Goal: Task Accomplishment & Management: Manage account settings

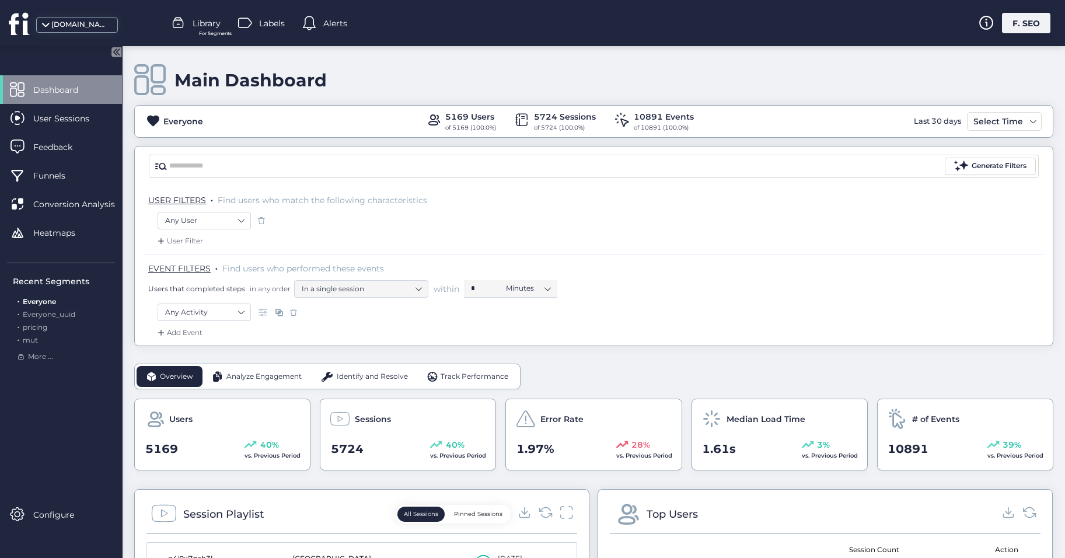
click at [1021, 29] on div "F. SEO" at bounding box center [1026, 23] width 48 height 20
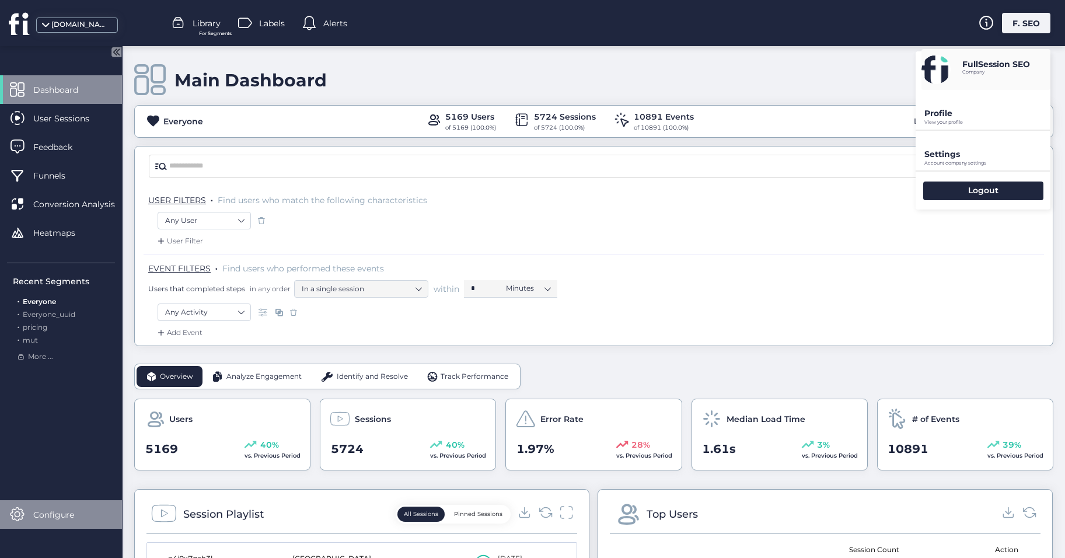
click at [55, 516] on span "Configure" at bounding box center [62, 514] width 58 height 13
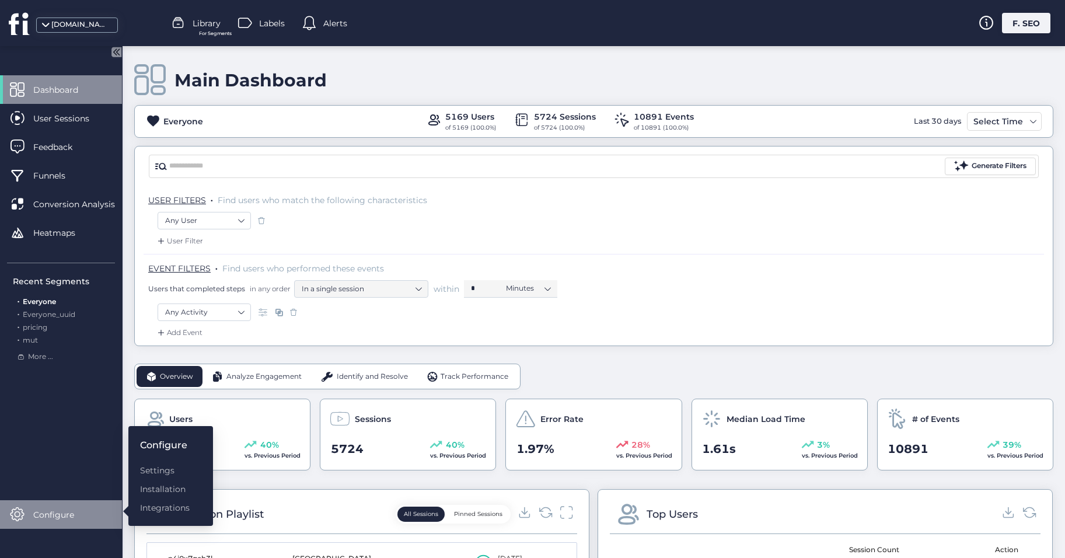
click at [1027, 23] on div "F. SEO" at bounding box center [1026, 23] width 48 height 20
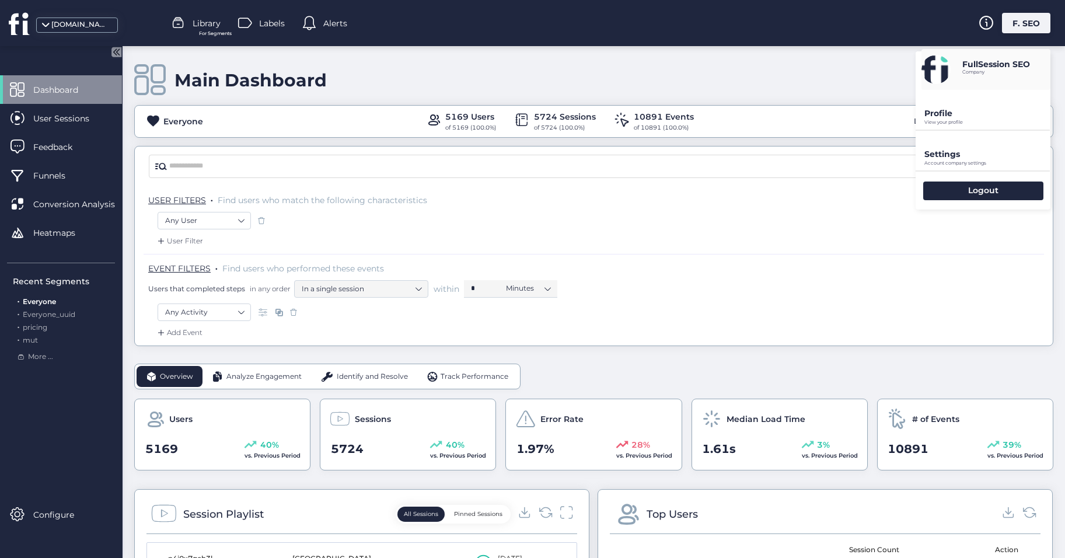
click at [961, 156] on p "Settings" at bounding box center [987, 154] width 126 height 10
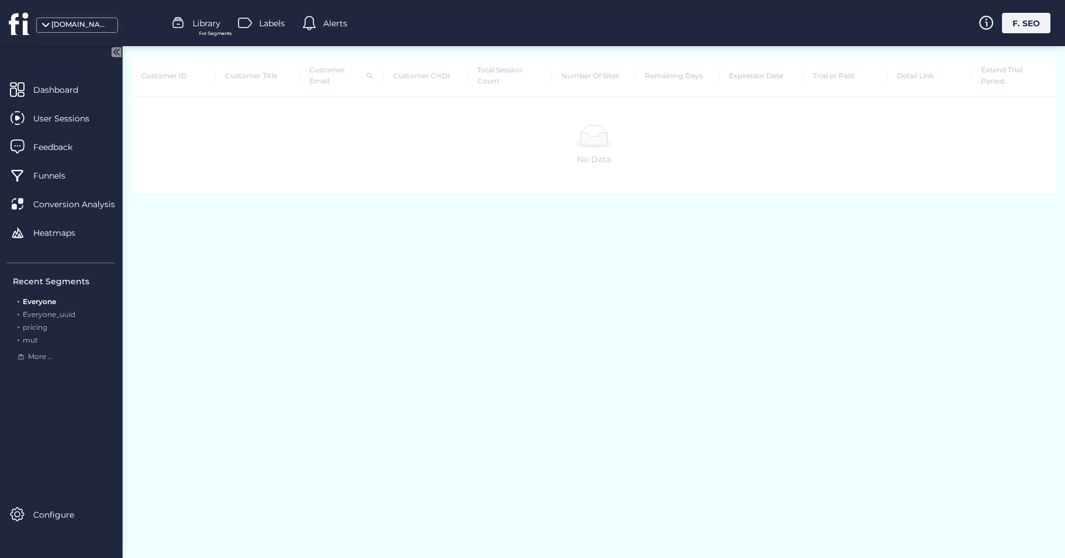
click at [615, 75] on th "Number Of Sites" at bounding box center [594, 75] width 84 height 41
click at [598, 78] on th "Number Of Sites" at bounding box center [594, 75] width 84 height 41
click at [988, 68] on th "Extend Trial Period" at bounding box center [1013, 75] width 84 height 41
drag, startPoint x: 988, startPoint y: 68, endPoint x: 931, endPoint y: 127, distance: 81.7
click at [929, 129] on div at bounding box center [593, 136] width 905 height 23
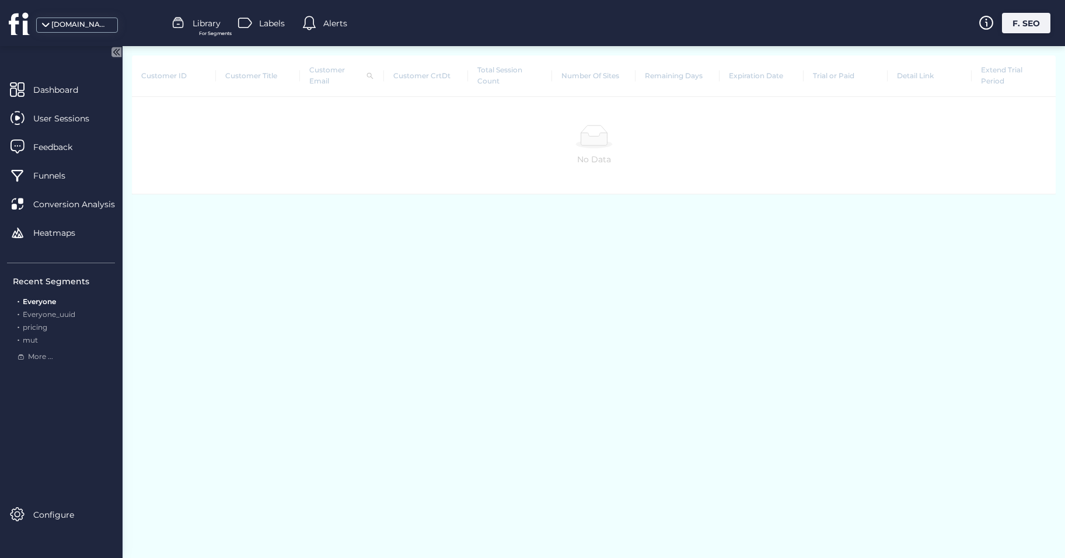
click at [1017, 22] on div "F. SEO" at bounding box center [1026, 23] width 48 height 20
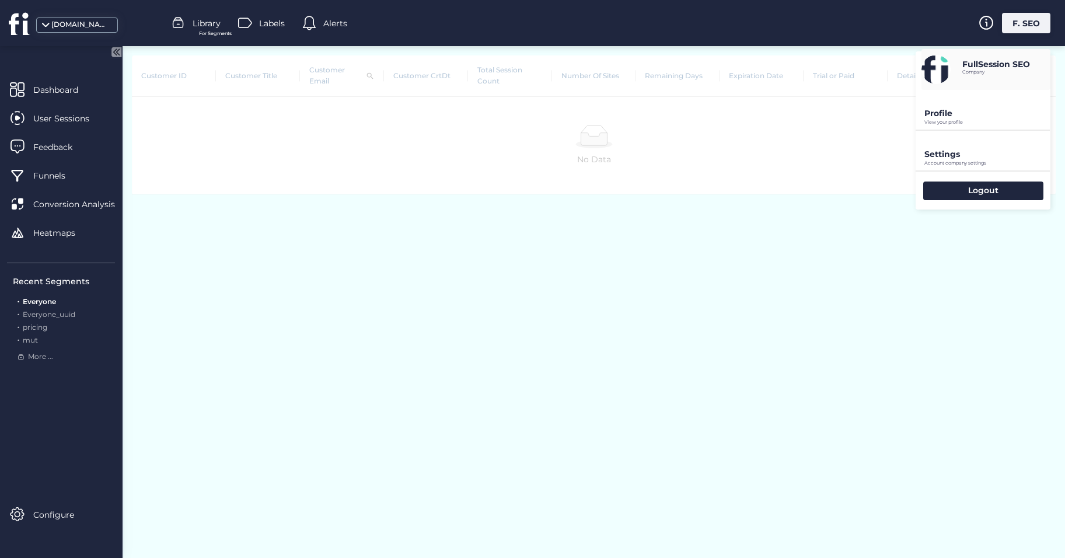
click at [724, 308] on div "Customer ID Customer Title Customer Email Customer CrtDt Total Session Count Nu…" at bounding box center [593, 302] width 942 height 512
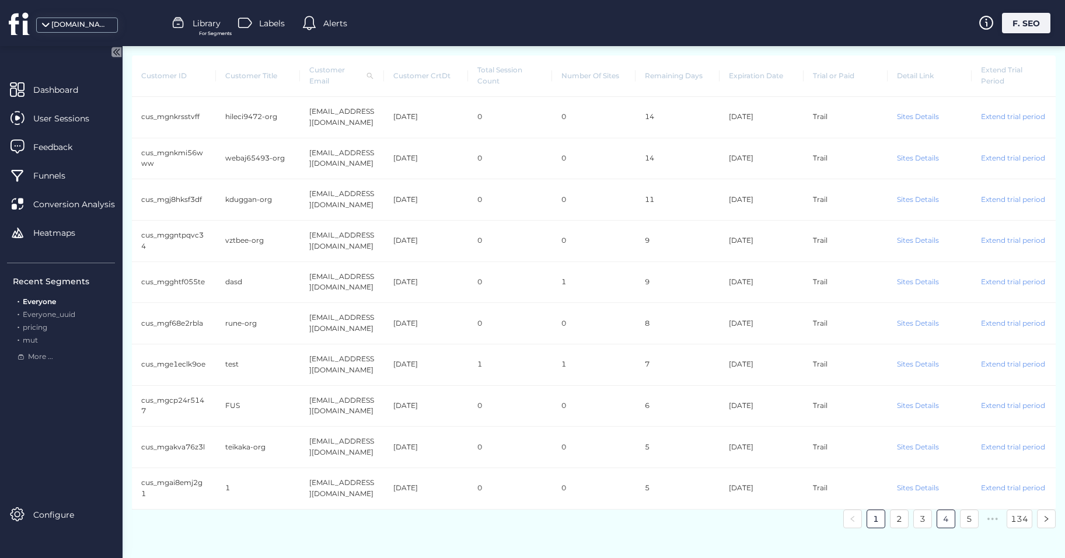
click at [941, 513] on link "4" at bounding box center [945, 518] width 17 height 17
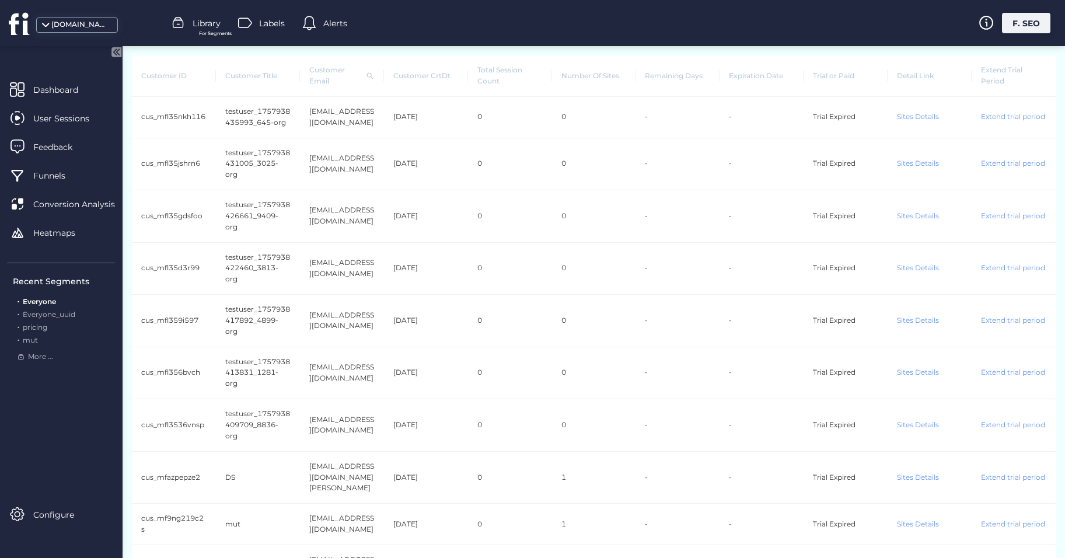
scroll to position [47, 0]
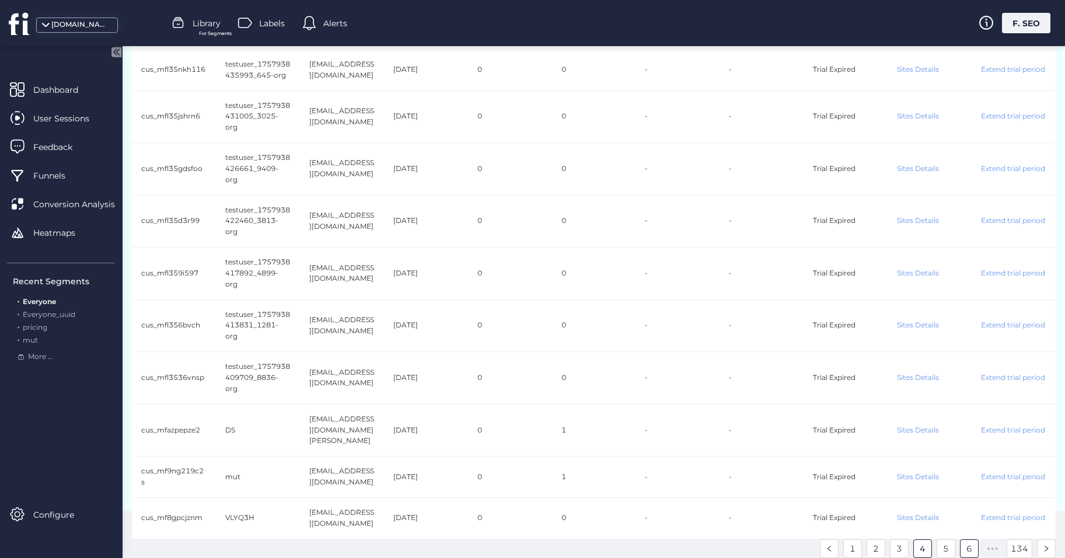
click at [965, 549] on link "6" at bounding box center [968, 548] width 17 height 17
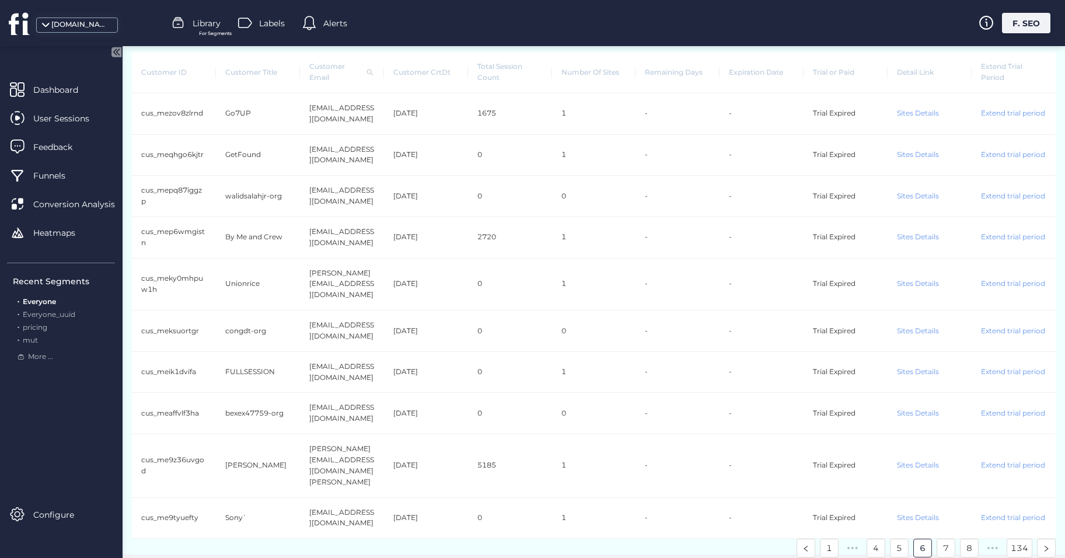
scroll to position [0, 0]
click at [950, 542] on link "7" at bounding box center [945, 550] width 17 height 17
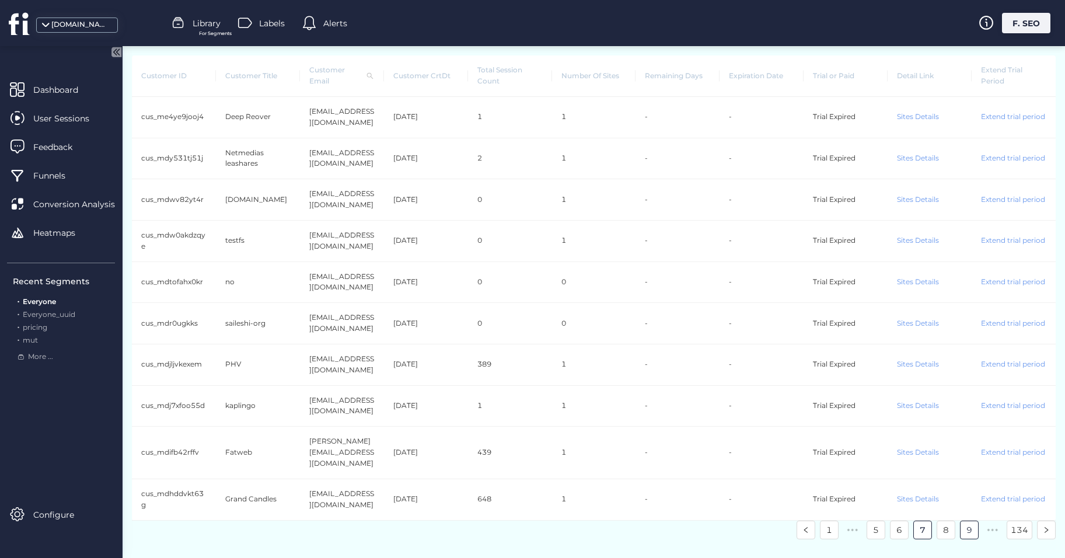
click at [963, 521] on link "9" at bounding box center [968, 529] width 17 height 17
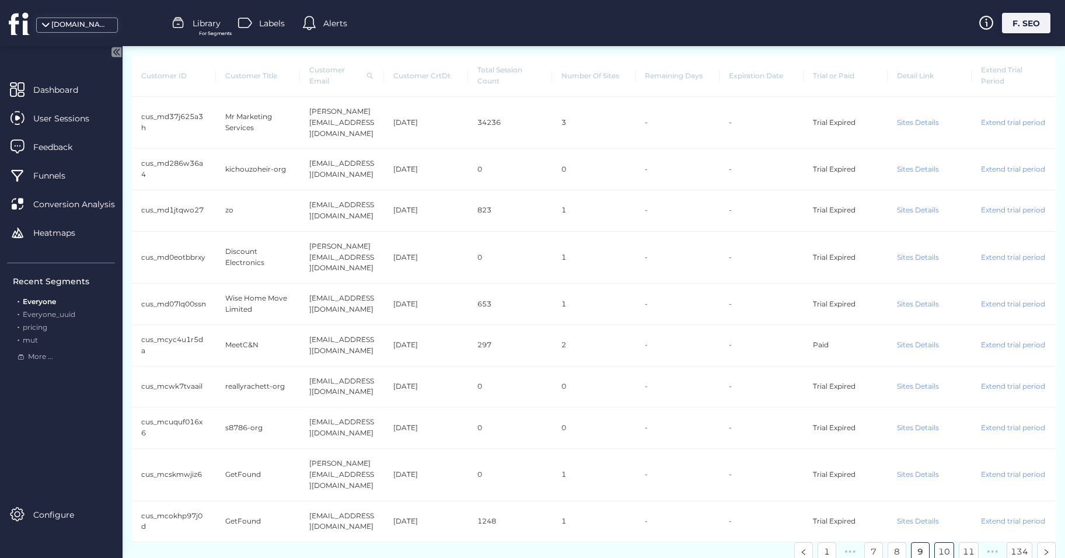
click at [945, 542] on link "10" at bounding box center [943, 550] width 19 height 17
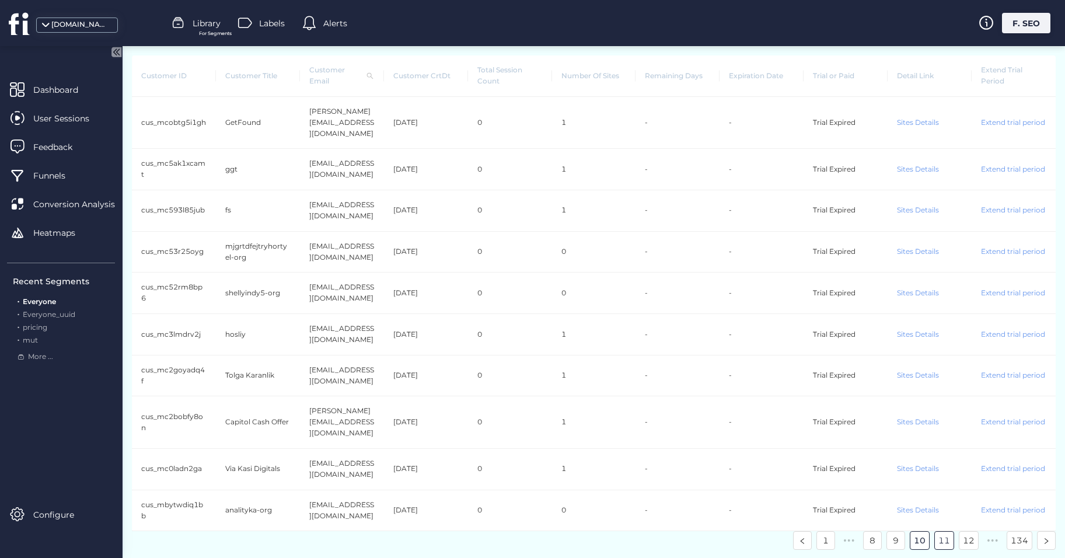
click at [943, 531] on link "11" at bounding box center [943, 539] width 19 height 17
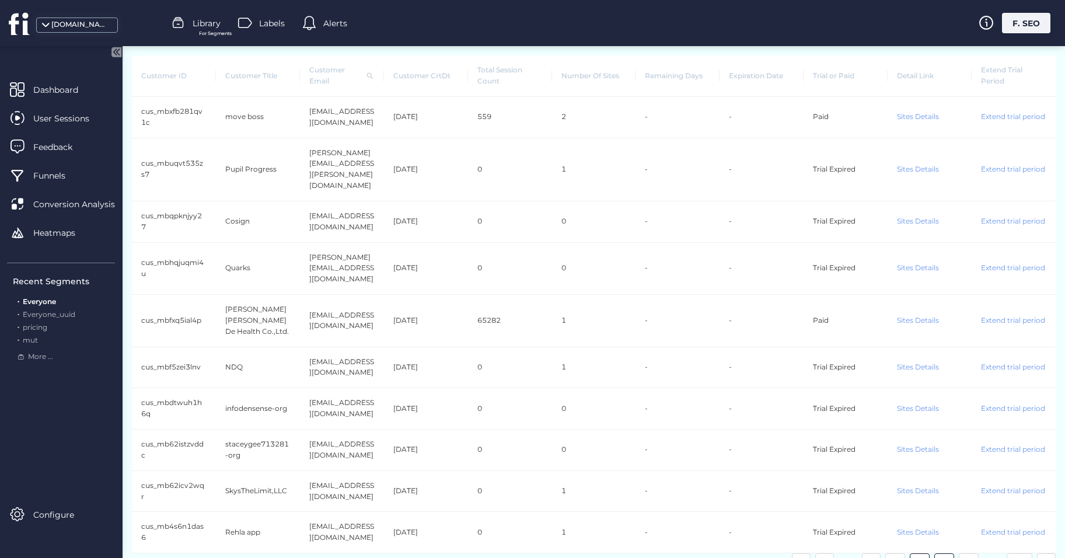
click at [944, 554] on link "12" at bounding box center [943, 562] width 19 height 17
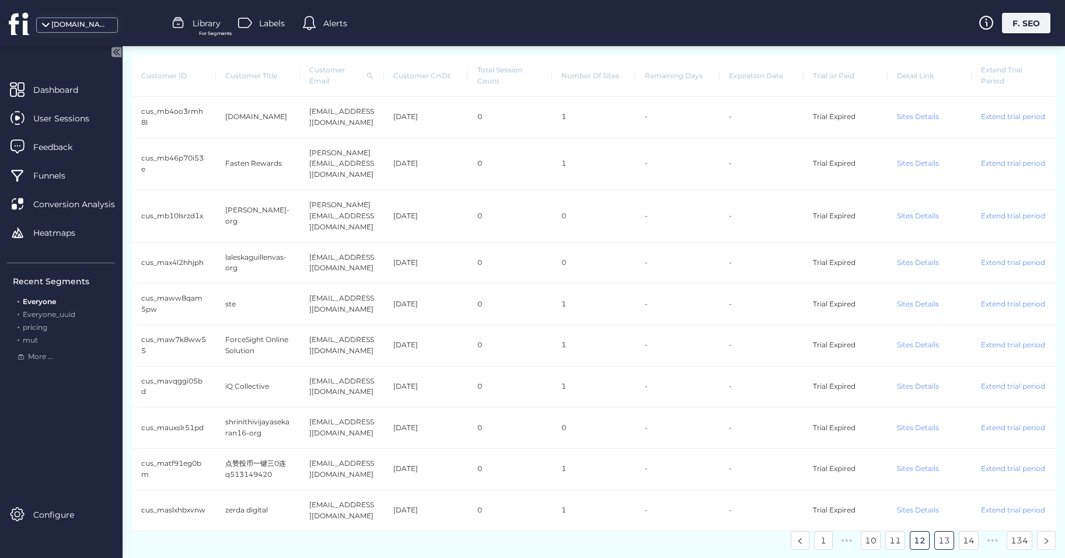
click at [945, 531] on link "13" at bounding box center [943, 539] width 19 height 17
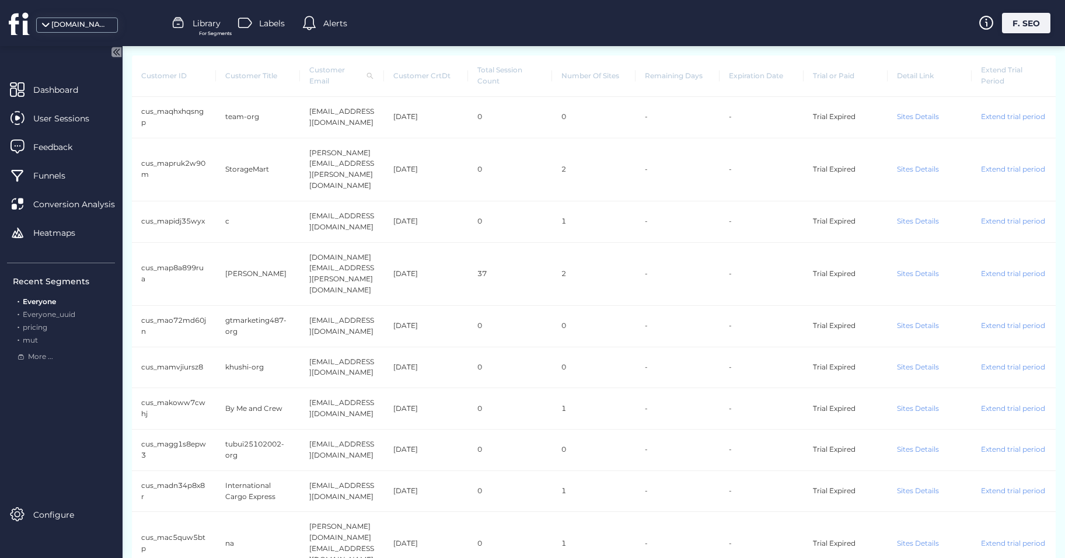
click at [945, 530] on div "Customer ID Customer Title Customer Email Customer CrtDt Total Session Count Nu…" at bounding box center [593, 302] width 942 height 512
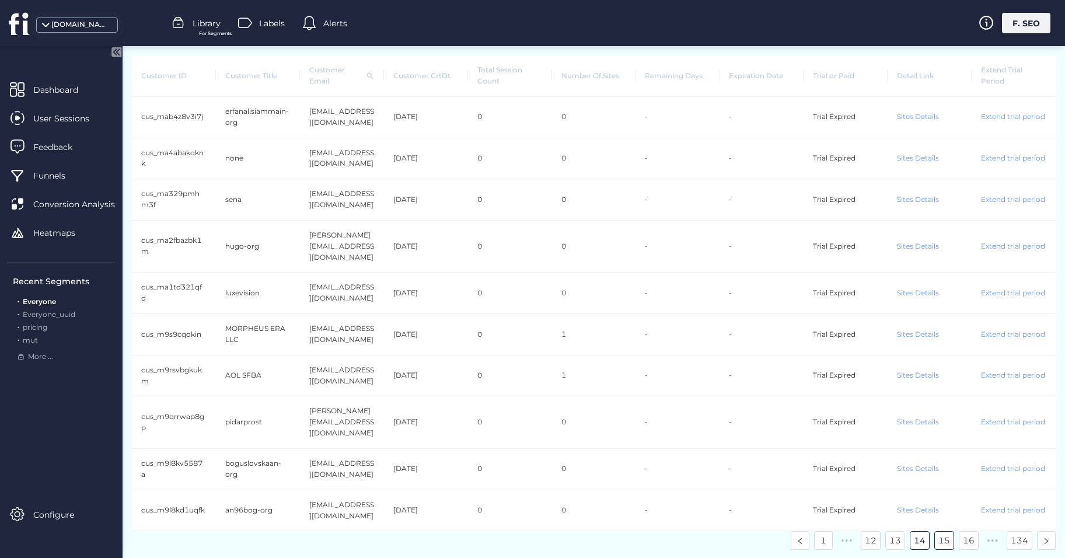
click at [947, 531] on link "15" at bounding box center [943, 539] width 19 height 17
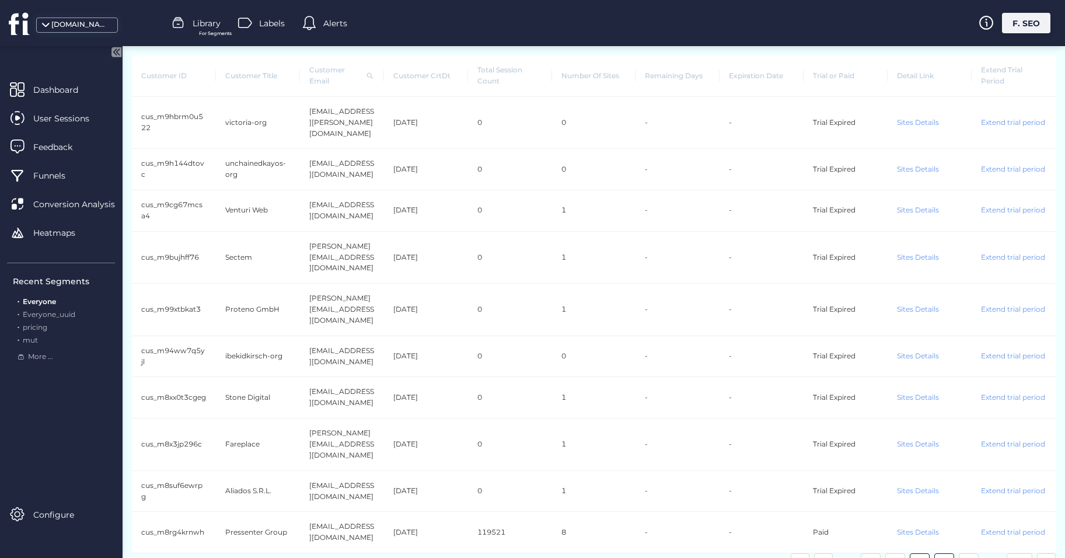
click at [946, 554] on link "16" at bounding box center [943, 562] width 19 height 17
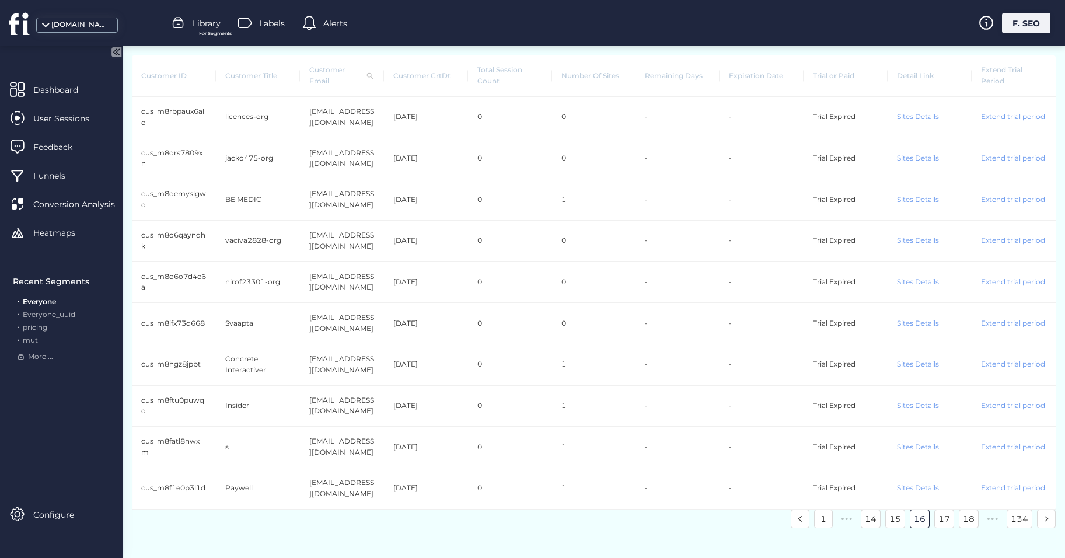
click at [120, 50] on g at bounding box center [116, 52] width 10 height 10
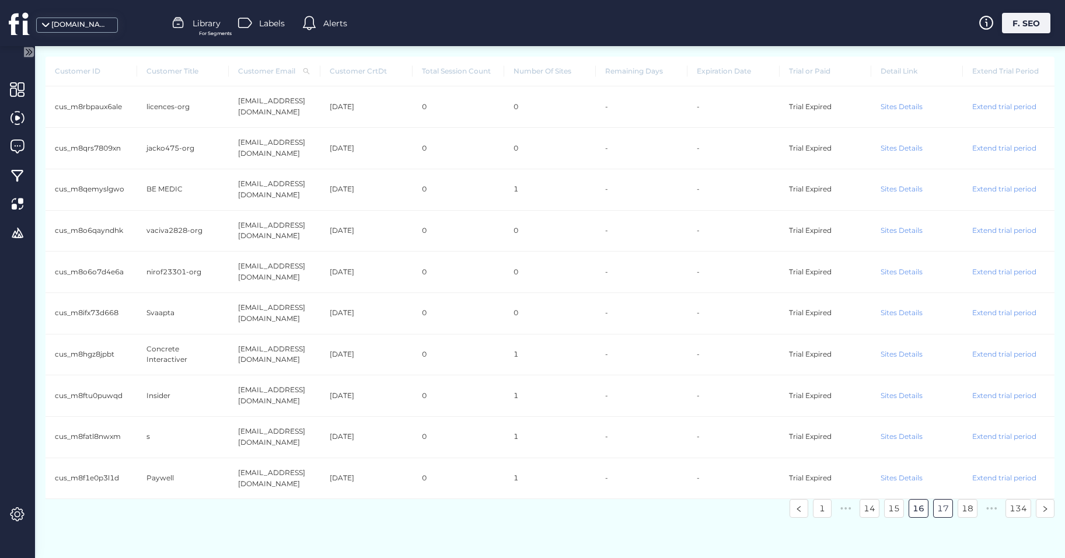
click at [947, 505] on link "17" at bounding box center [942, 507] width 19 height 17
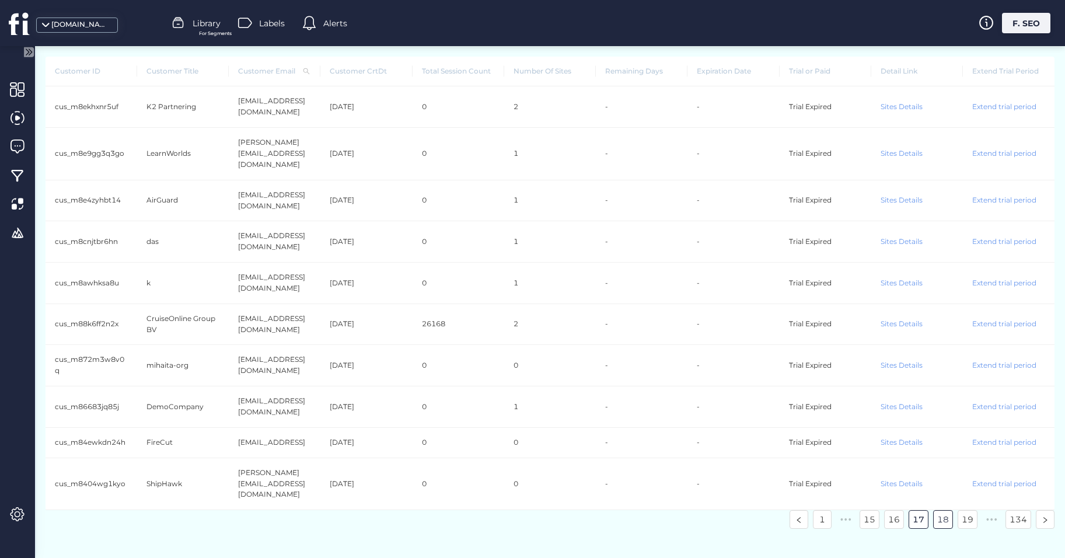
click at [941, 510] on link "18" at bounding box center [942, 518] width 19 height 17
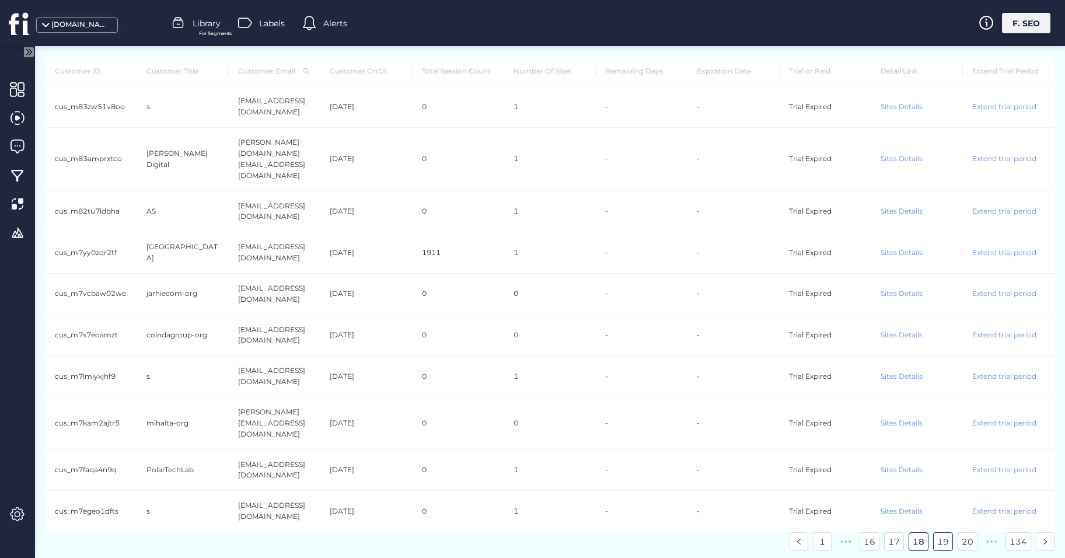
click at [941, 533] on link "19" at bounding box center [942, 541] width 19 height 17
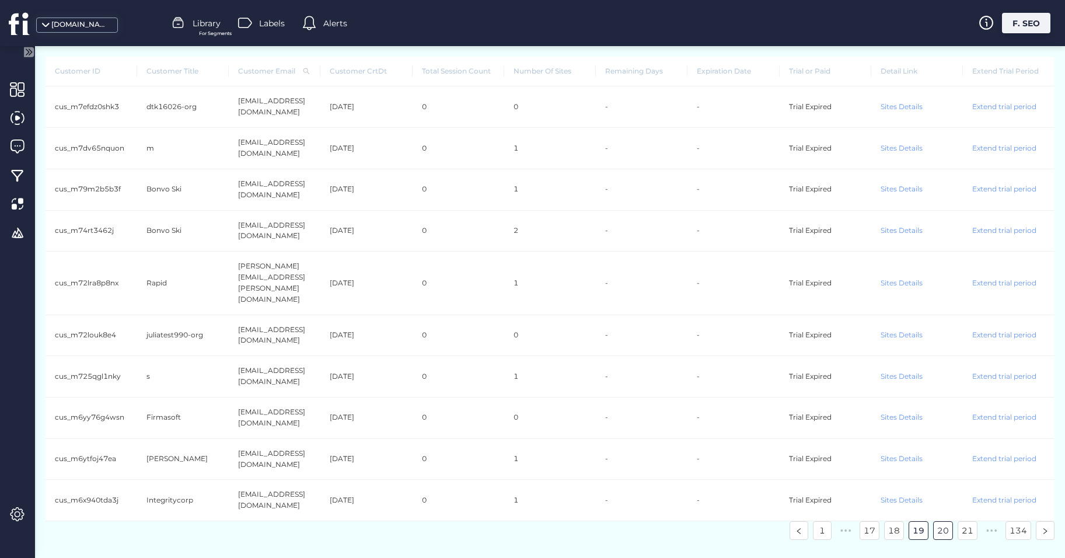
click at [941, 521] on link "20" at bounding box center [942, 529] width 19 height 17
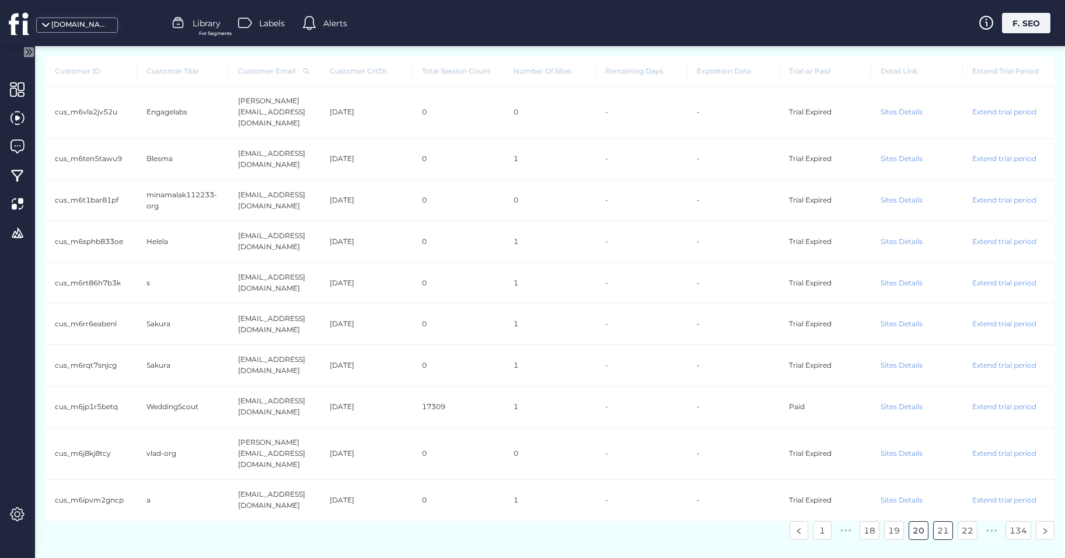
click at [944, 521] on link "21" at bounding box center [942, 529] width 19 height 17
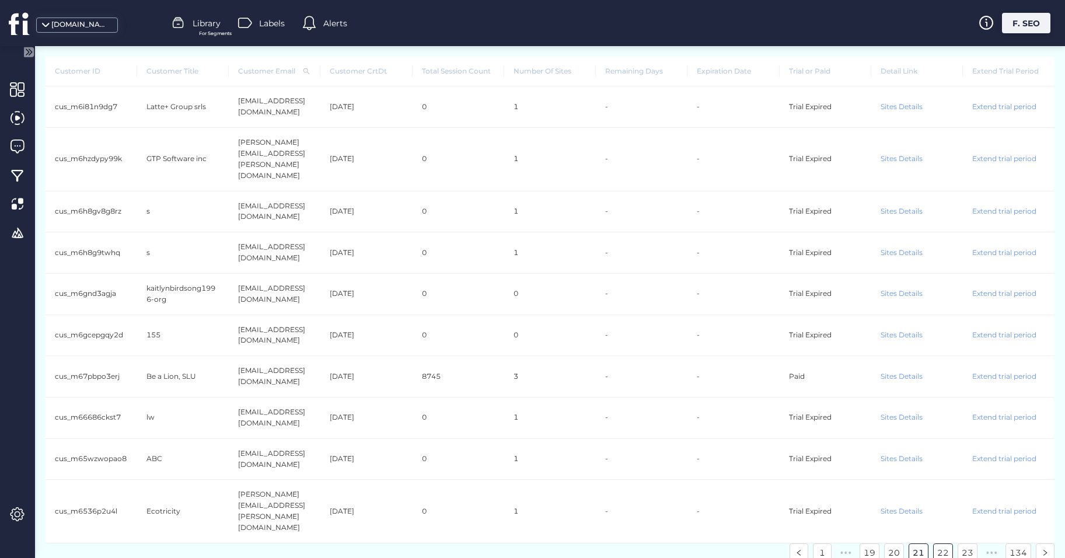
click at [949, 544] on link "22" at bounding box center [942, 552] width 19 height 17
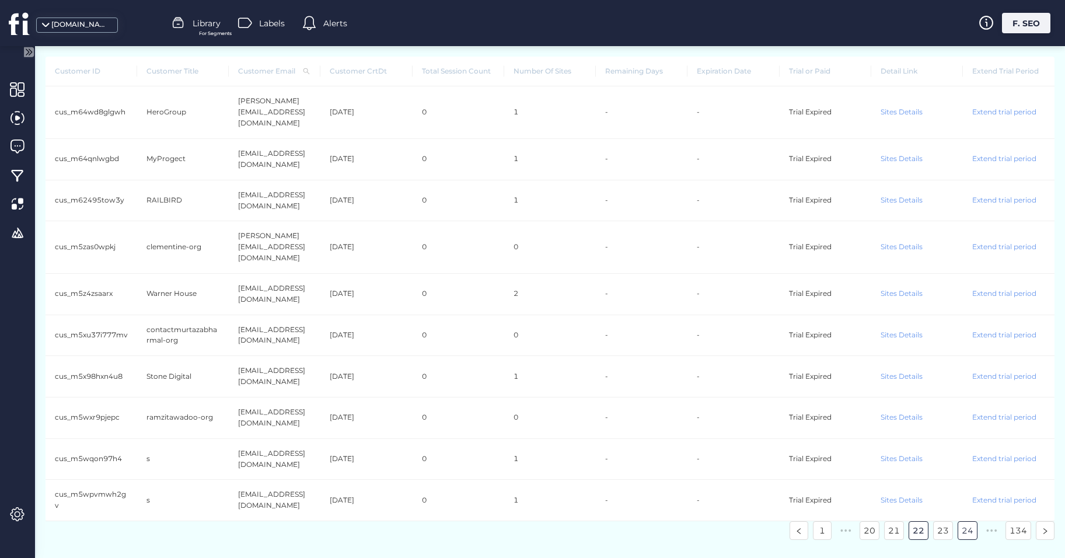
click at [939, 521] on link "23" at bounding box center [942, 529] width 19 height 17
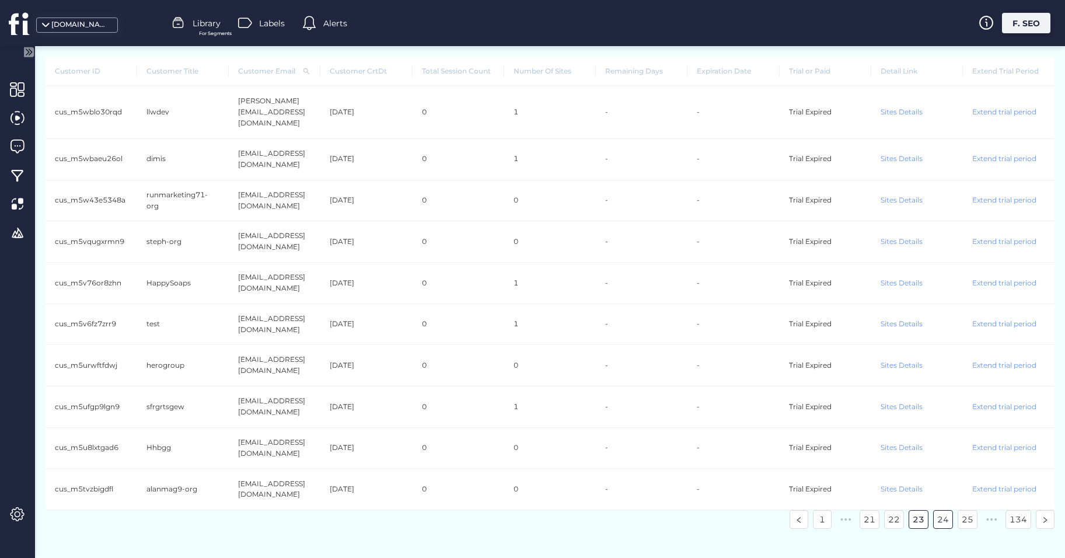
click at [939, 510] on link "24" at bounding box center [942, 518] width 19 height 17
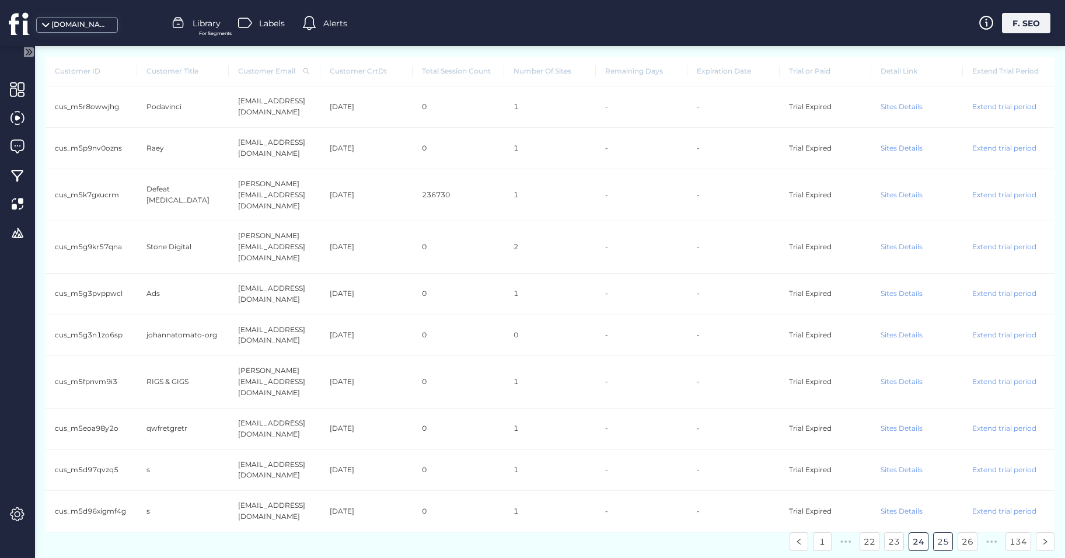
click at [938, 533] on link "25" at bounding box center [942, 541] width 19 height 17
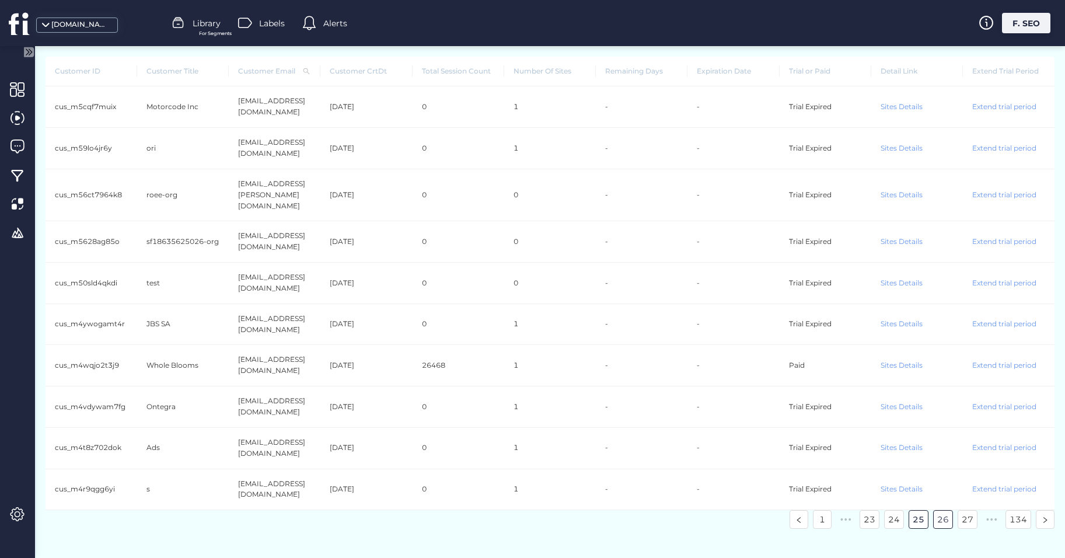
click at [939, 510] on link "26" at bounding box center [942, 518] width 19 height 17
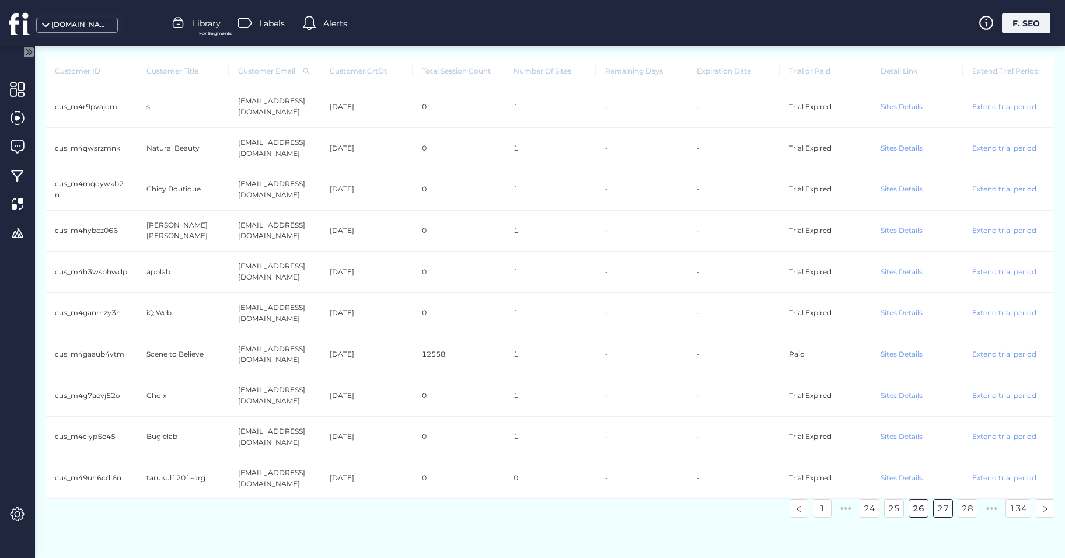
click at [940, 499] on link "27" at bounding box center [942, 507] width 19 height 17
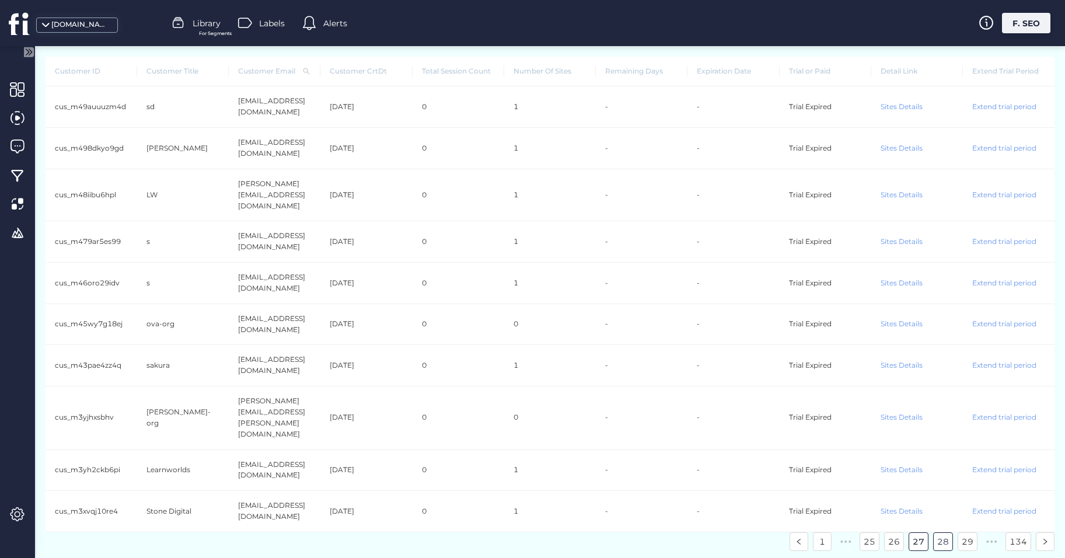
click at [945, 533] on link "28" at bounding box center [942, 541] width 19 height 17
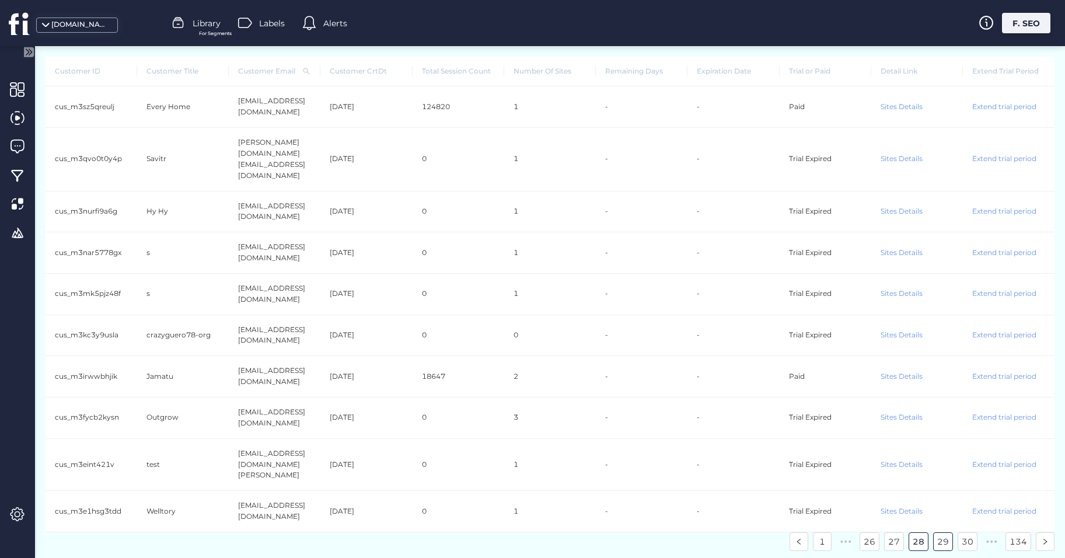
click at [942, 533] on link "29" at bounding box center [942, 541] width 19 height 17
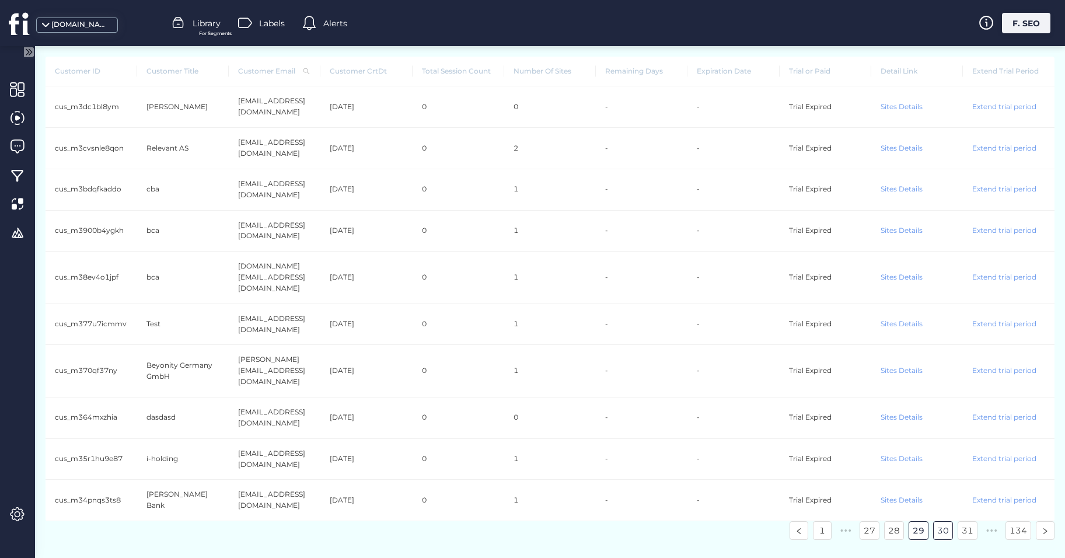
click at [939, 521] on link "30" at bounding box center [942, 529] width 19 height 17
click at [939, 521] on link "31" at bounding box center [942, 529] width 19 height 17
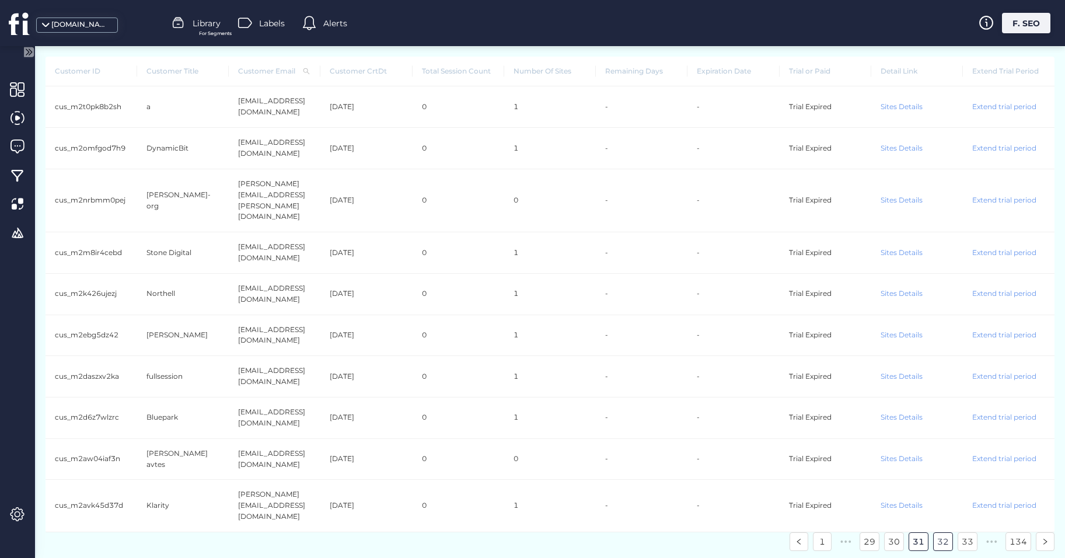
click at [943, 533] on link "32" at bounding box center [942, 541] width 19 height 17
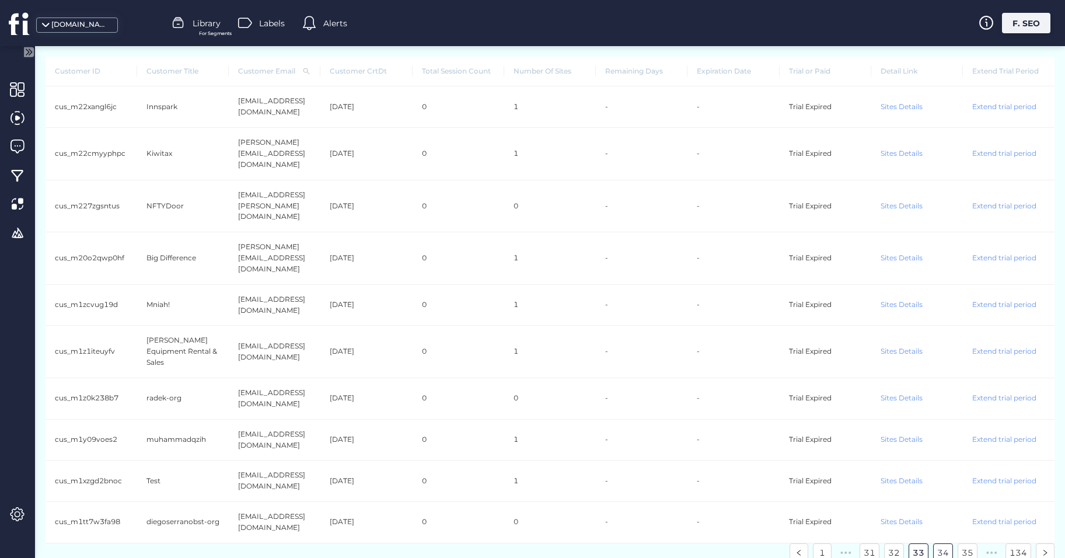
click at [947, 544] on link "34" at bounding box center [942, 552] width 19 height 17
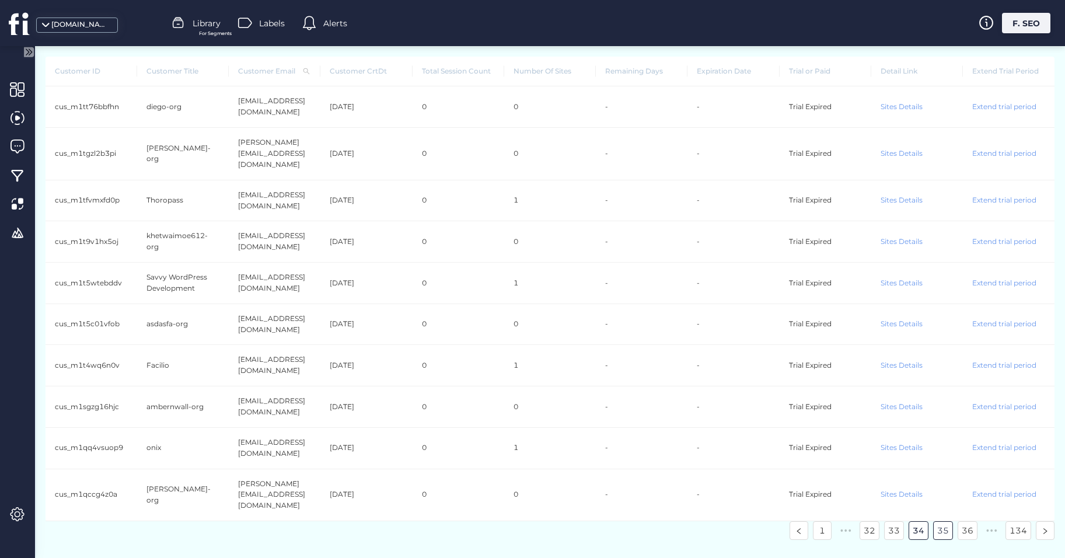
click at [943, 521] on link "35" at bounding box center [942, 529] width 19 height 17
